Goal: Information Seeking & Learning: Learn about a topic

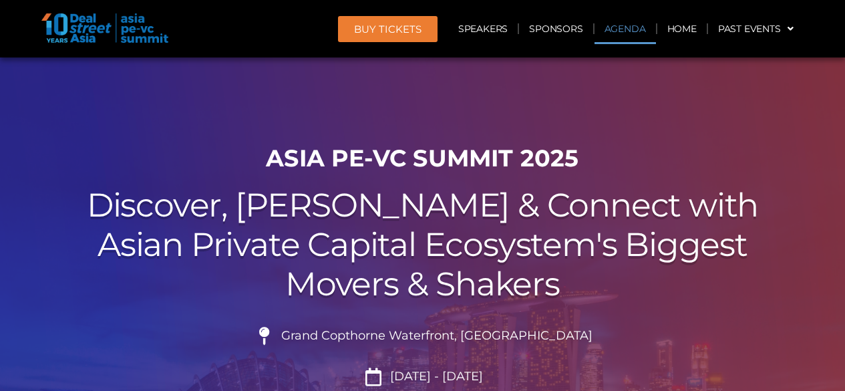
scroll to position [699, 0]
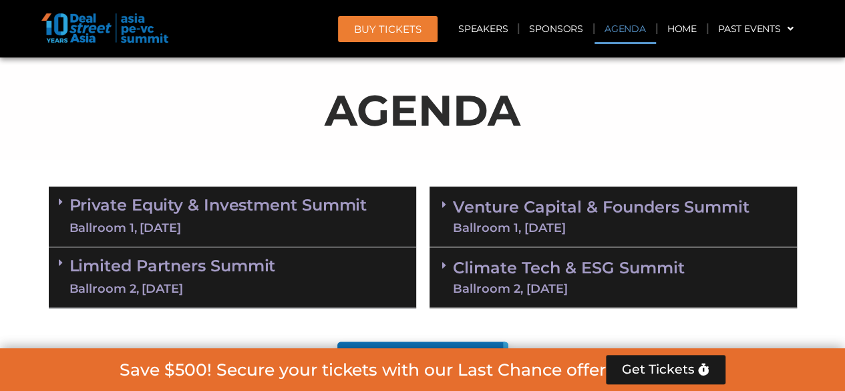
click at [535, 214] on link "Venture Capital & Founders​ Summit Ballroom 1, [DATE]" at bounding box center [601, 216] width 297 height 35
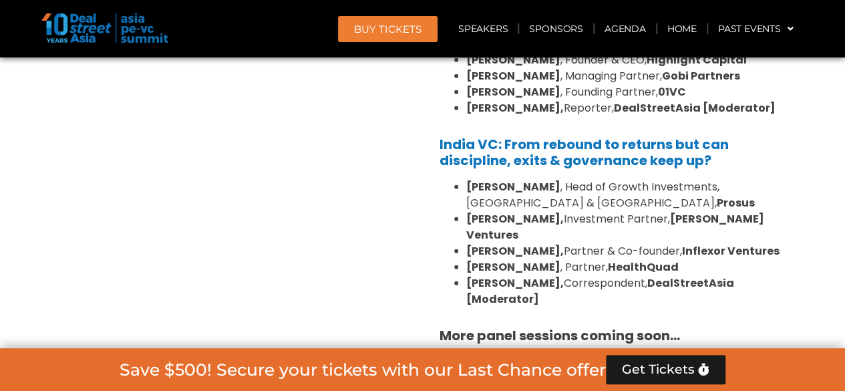
scroll to position [1834, 0]
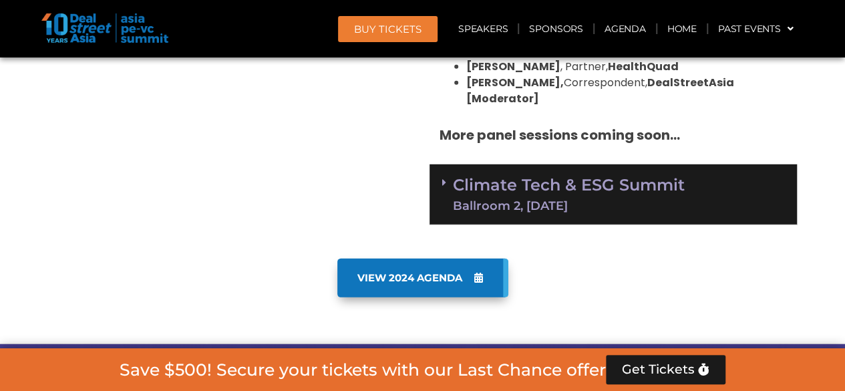
click at [550, 200] on div "Ballroom 2, [DATE]" at bounding box center [569, 206] width 232 height 12
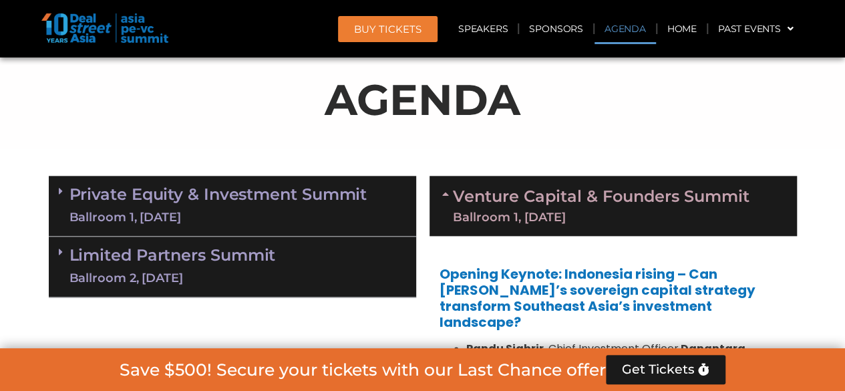
scroll to position [699, 0]
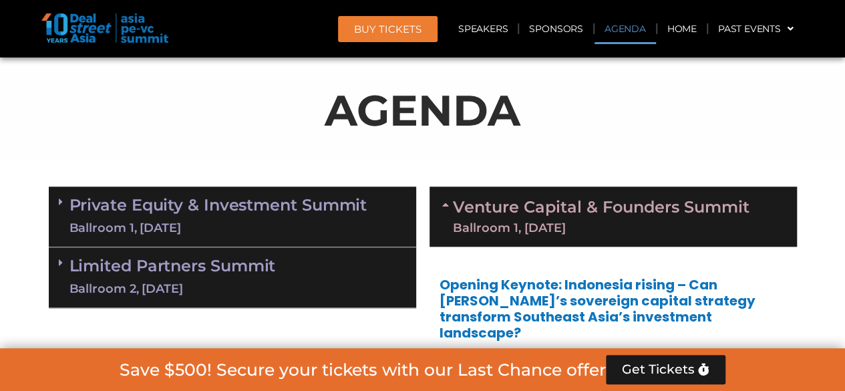
click at [227, 220] on div "Ballroom 1, [DATE]" at bounding box center [218, 228] width 298 height 17
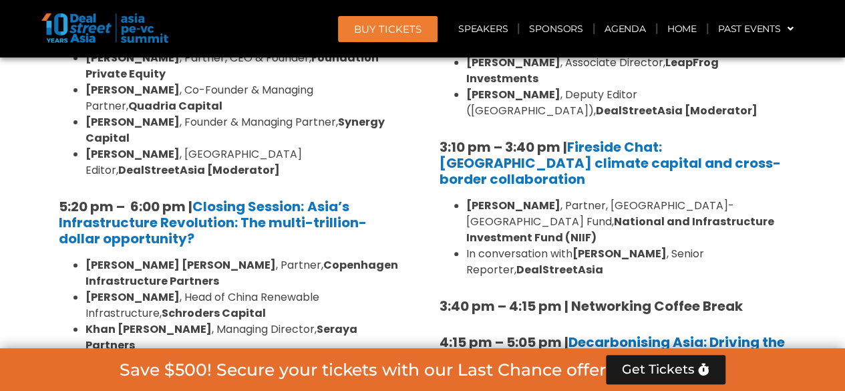
scroll to position [2703, 0]
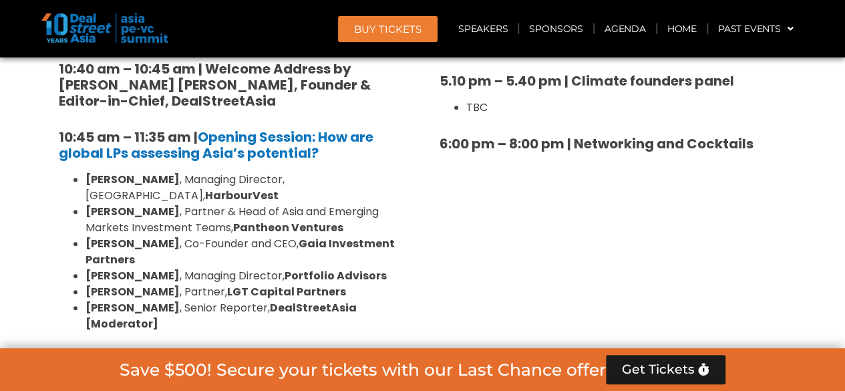
scroll to position [3171, 0]
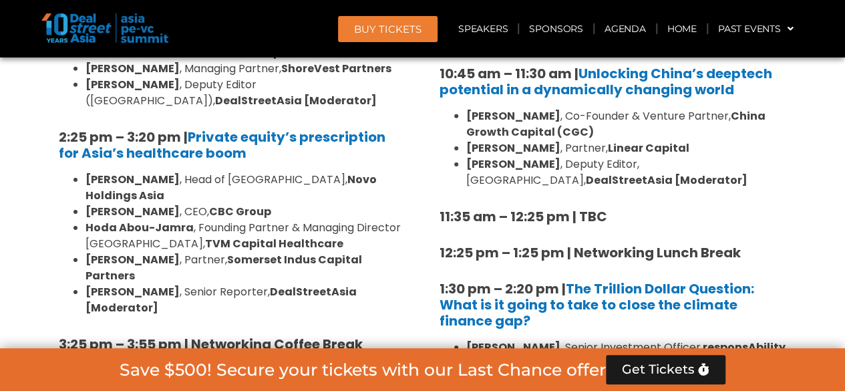
scroll to position [2035, 0]
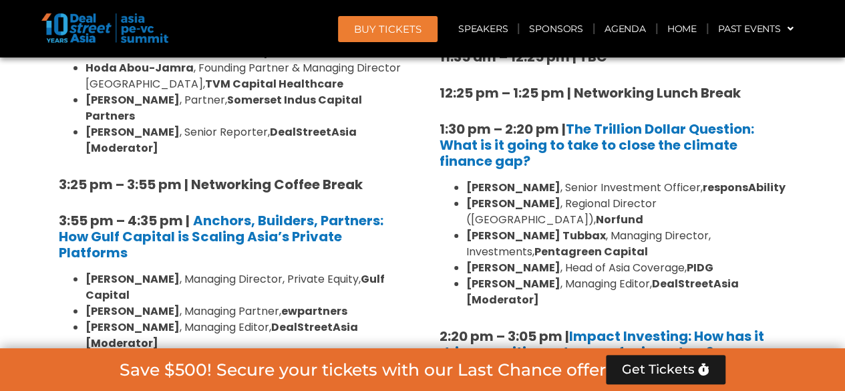
scroll to position [1968, 0]
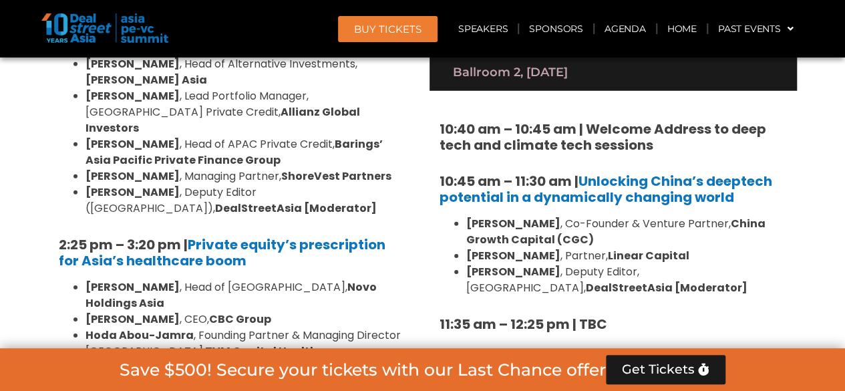
click at [51, 236] on div "8:00 am – 9:00 am | Registration & Networking Coffee 9:00 am – 9:15 am | Welcom…" at bounding box center [232, 39] width 367 height 2125
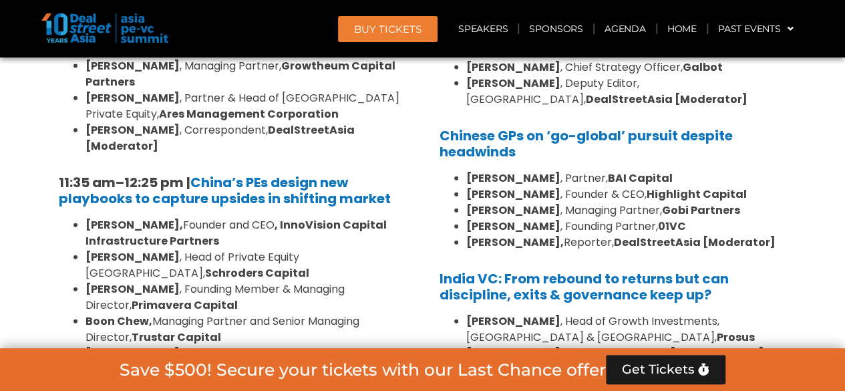
scroll to position [1500, 0]
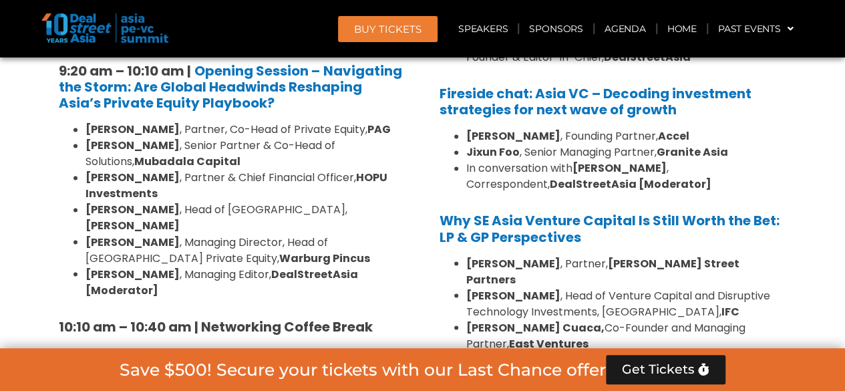
scroll to position [1033, 0]
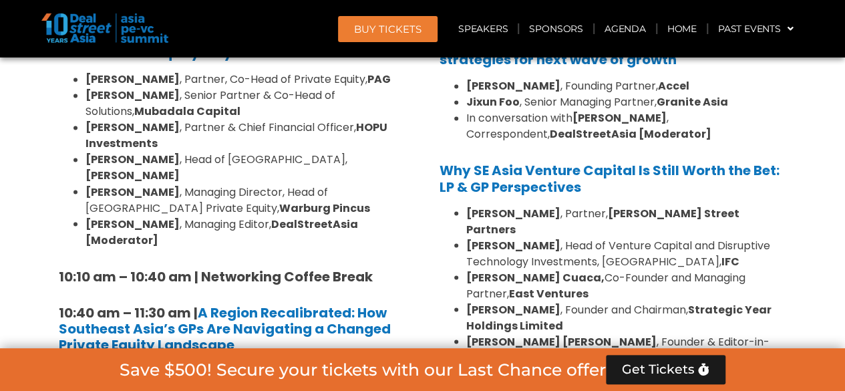
scroll to position [1166, 0]
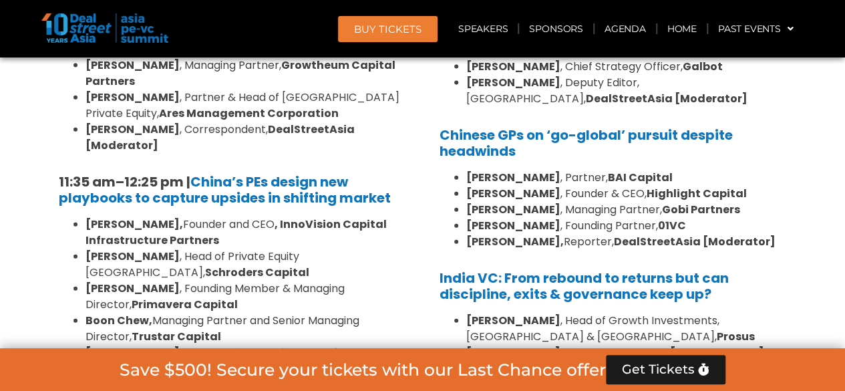
scroll to position [1634, 0]
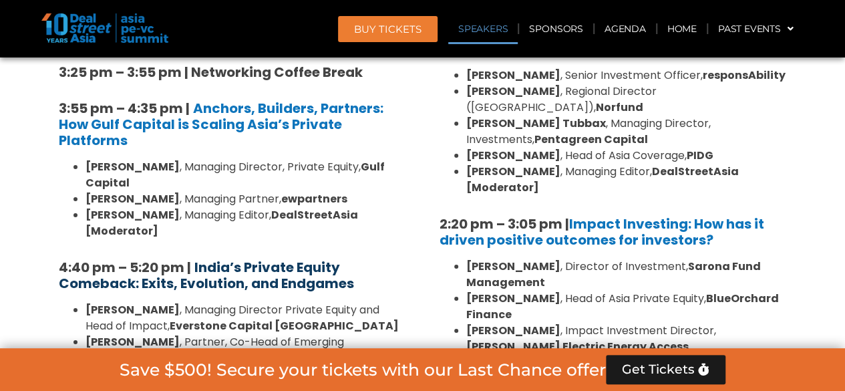
scroll to position [2503, 0]
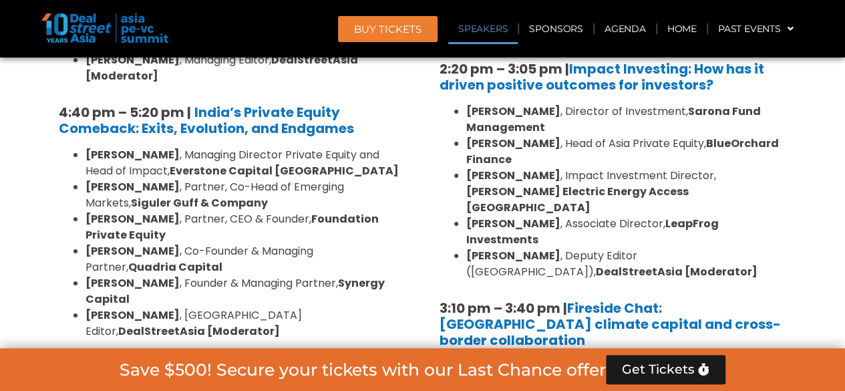
drag, startPoint x: 9, startPoint y: 112, endPoint x: 31, endPoint y: 58, distance: 58.4
click at [9, 112] on section "Private Equity & Investment Summit Ballroom 1, [DATE] 8:00 am – 9:00 am | Regis…" at bounding box center [422, 198] width 845 height 3645
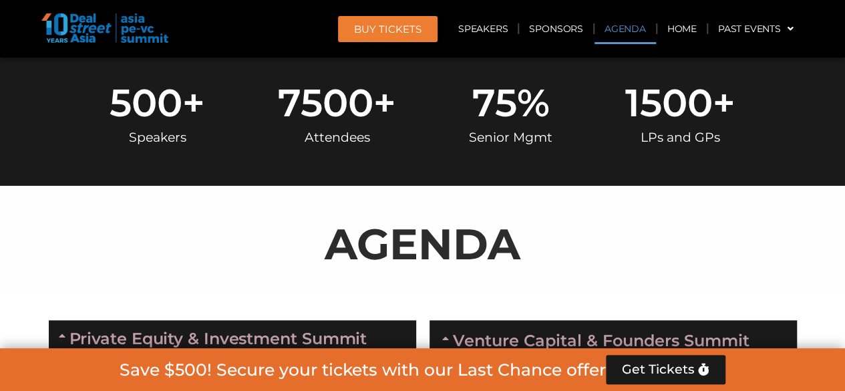
scroll to position [699, 0]
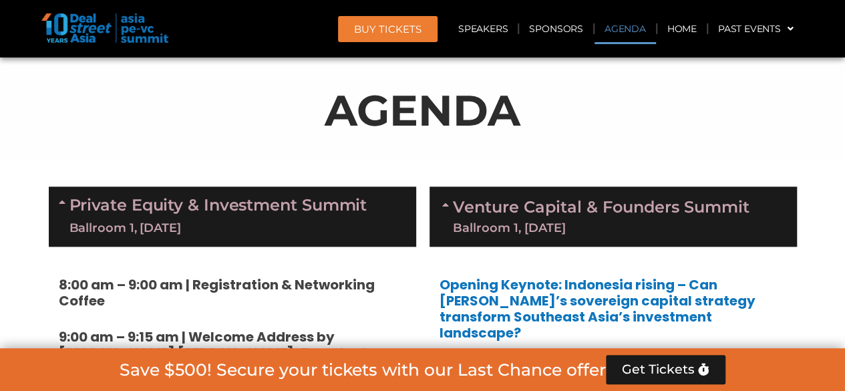
click at [49, 154] on div "AGENDA" at bounding box center [423, 105] width 762 height 108
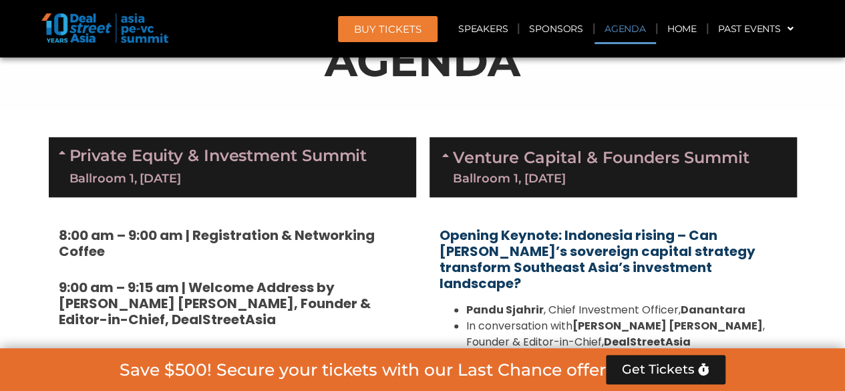
scroll to position [832, 0]
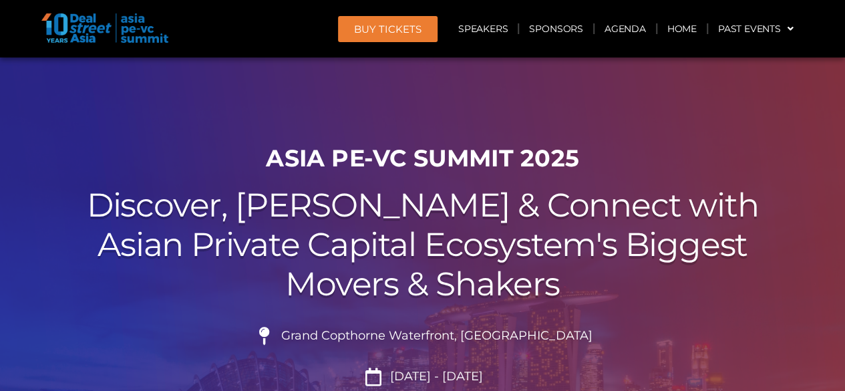
drag, startPoint x: 60, startPoint y: 232, endPoint x: 90, endPoint y: 229, distance: 29.5
click at [60, 232] on h2 "Discover, Learn & Connect with Asian Private Capital Ecosystem's Biggest Movers…" at bounding box center [423, 245] width 748 height 118
click at [619, 29] on link "Agenda" at bounding box center [625, 28] width 61 height 31
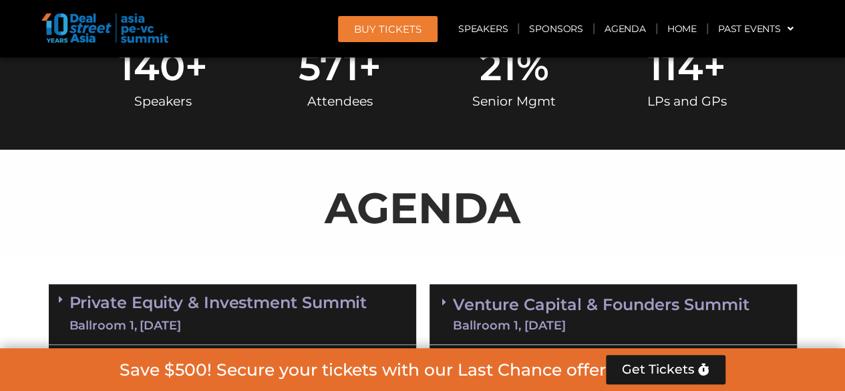
scroll to position [699, 0]
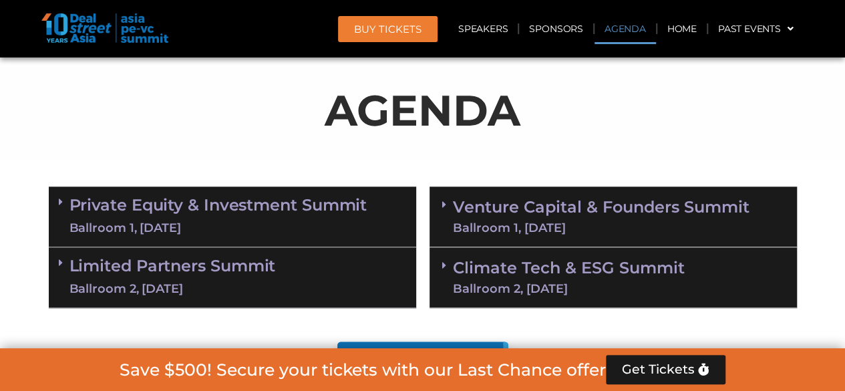
click at [557, 215] on link "Venture Capital & Founders​ Summit Ballroom 1, [DATE]" at bounding box center [601, 216] width 297 height 35
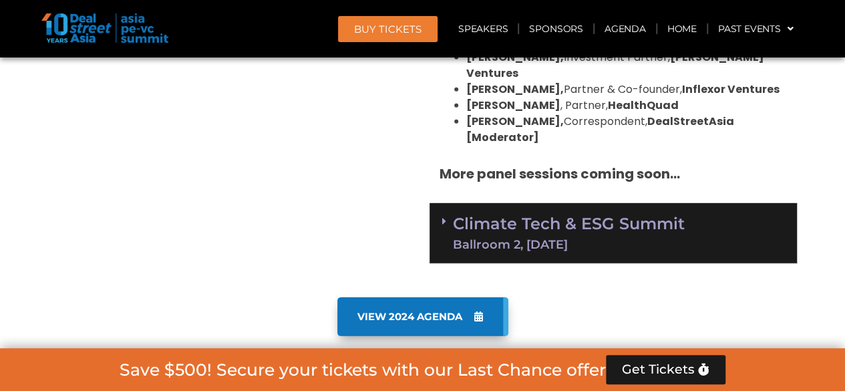
scroll to position [1834, 0]
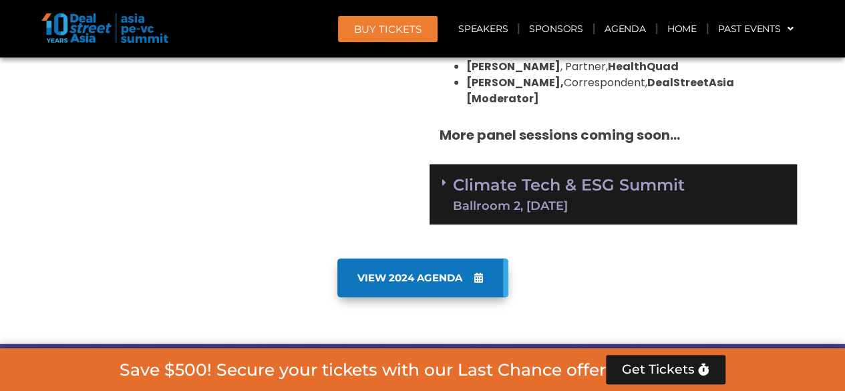
click at [536, 200] on div "Ballroom 2, [DATE]" at bounding box center [569, 206] width 232 height 12
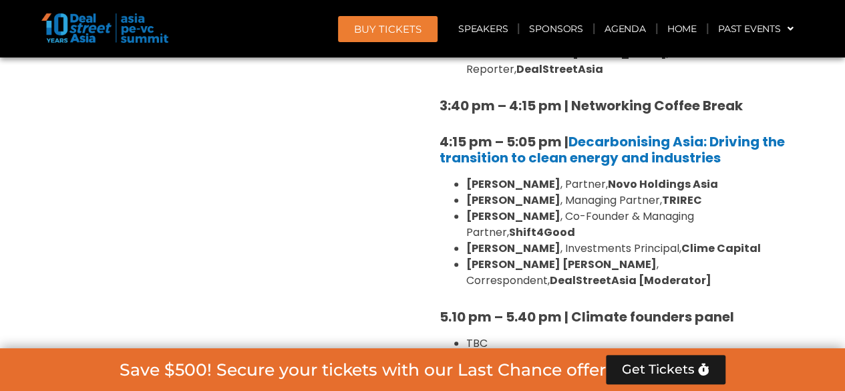
scroll to position [2903, 0]
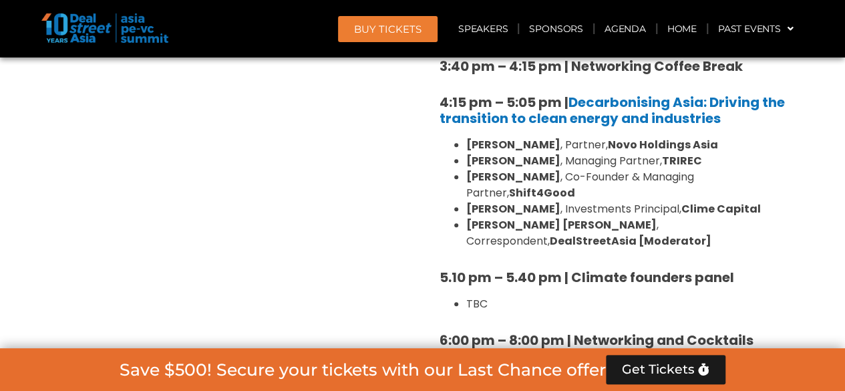
click at [489, 296] on li "TBC" at bounding box center [626, 304] width 321 height 16
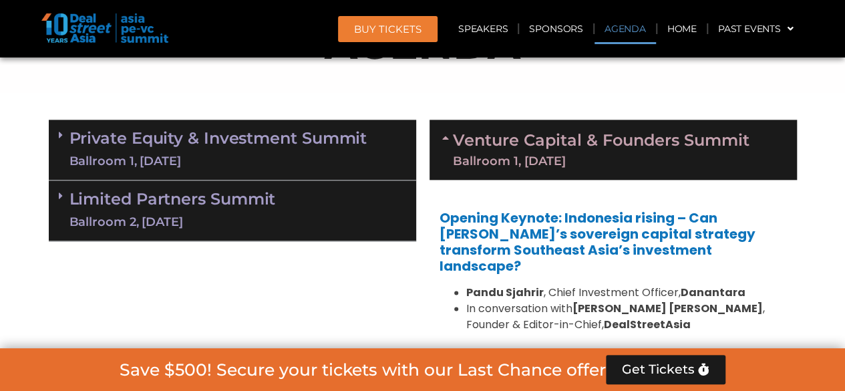
scroll to position [899, 0]
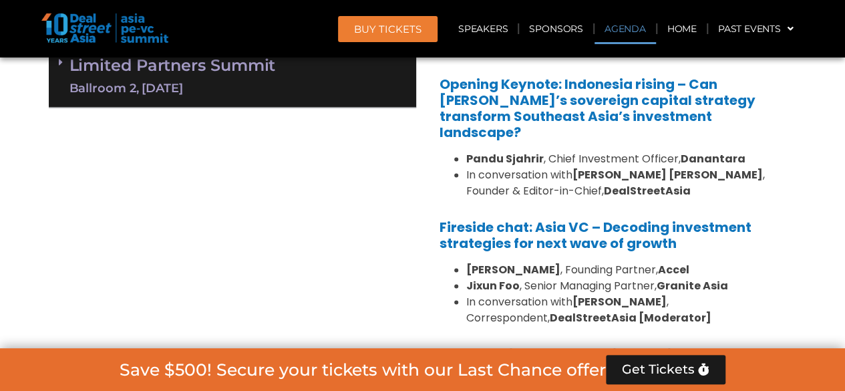
click at [126, 85] on div "Ballroom 2, [DATE]" at bounding box center [172, 88] width 206 height 17
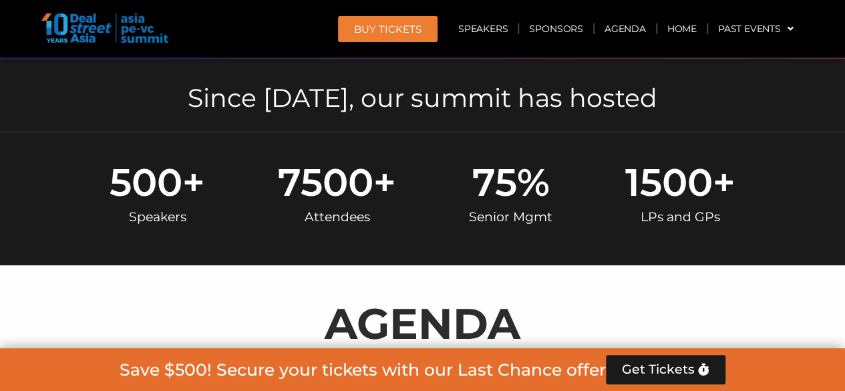
scroll to position [498, 0]
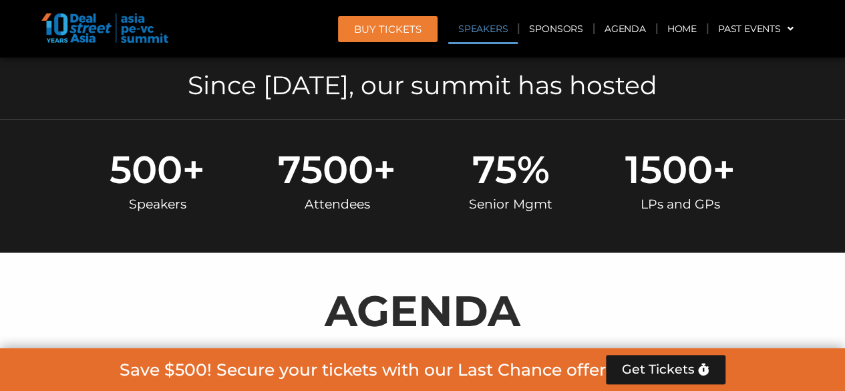
click at [462, 23] on link "Speakers" at bounding box center [482, 28] width 69 height 31
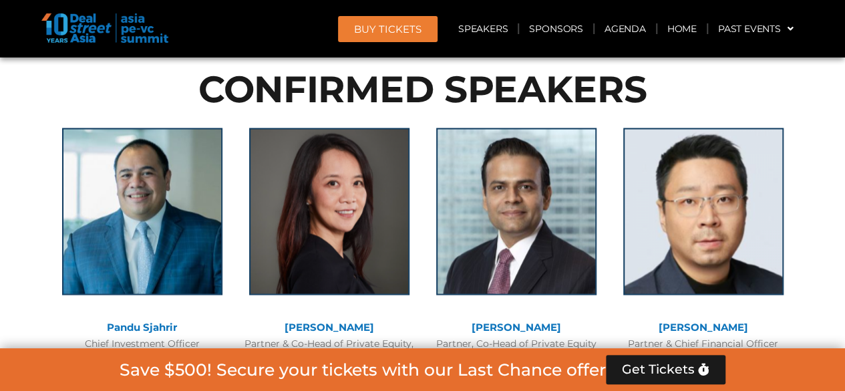
scroll to position [3589, 0]
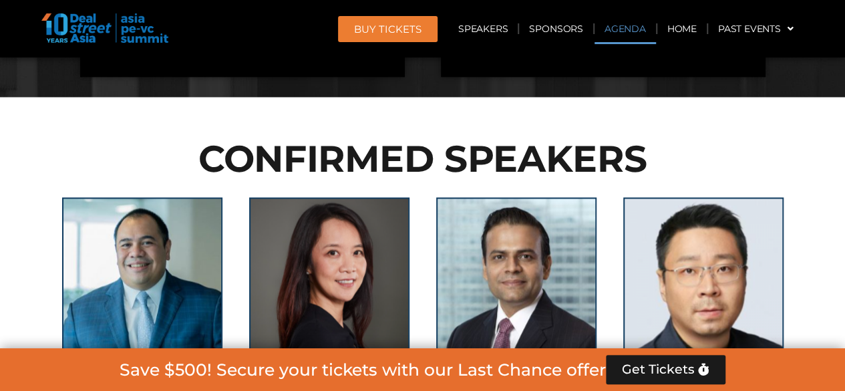
click at [632, 17] on link "Agenda" at bounding box center [625, 28] width 61 height 31
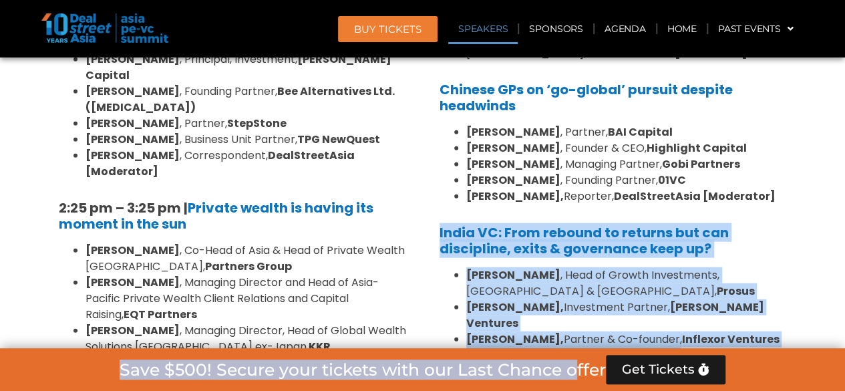
scroll to position [1553, 0]
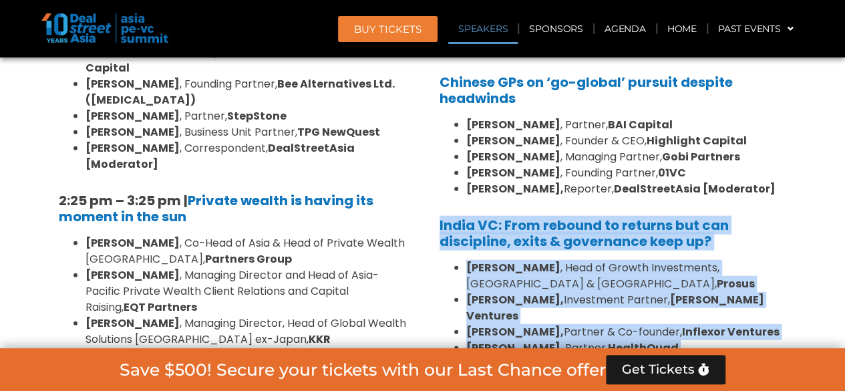
drag, startPoint x: 428, startPoint y: 238, endPoint x: 634, endPoint y: 331, distance: 226.4
copy div "India VC: From rebound to returns but can discipline, exits & governance keep u…"
